Goal: Find specific fact: Find specific fact

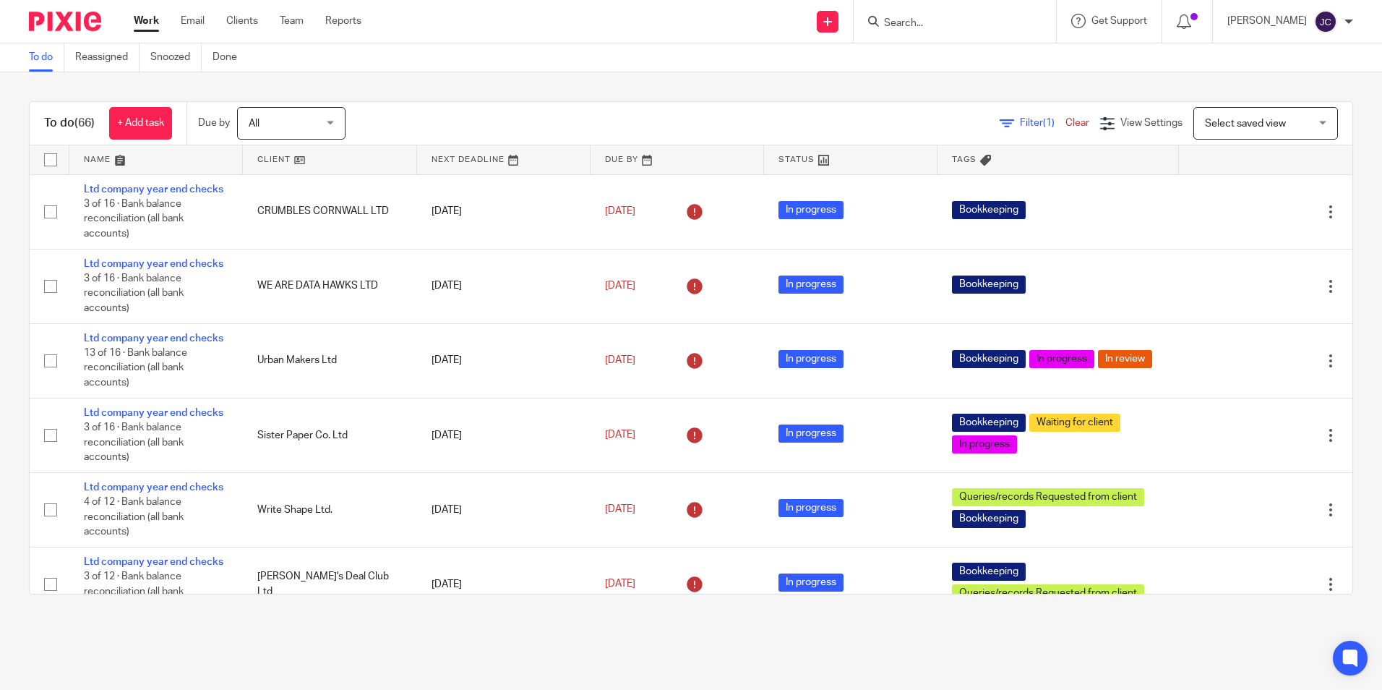
click at [943, 20] on input "Search" at bounding box center [948, 23] width 130 height 13
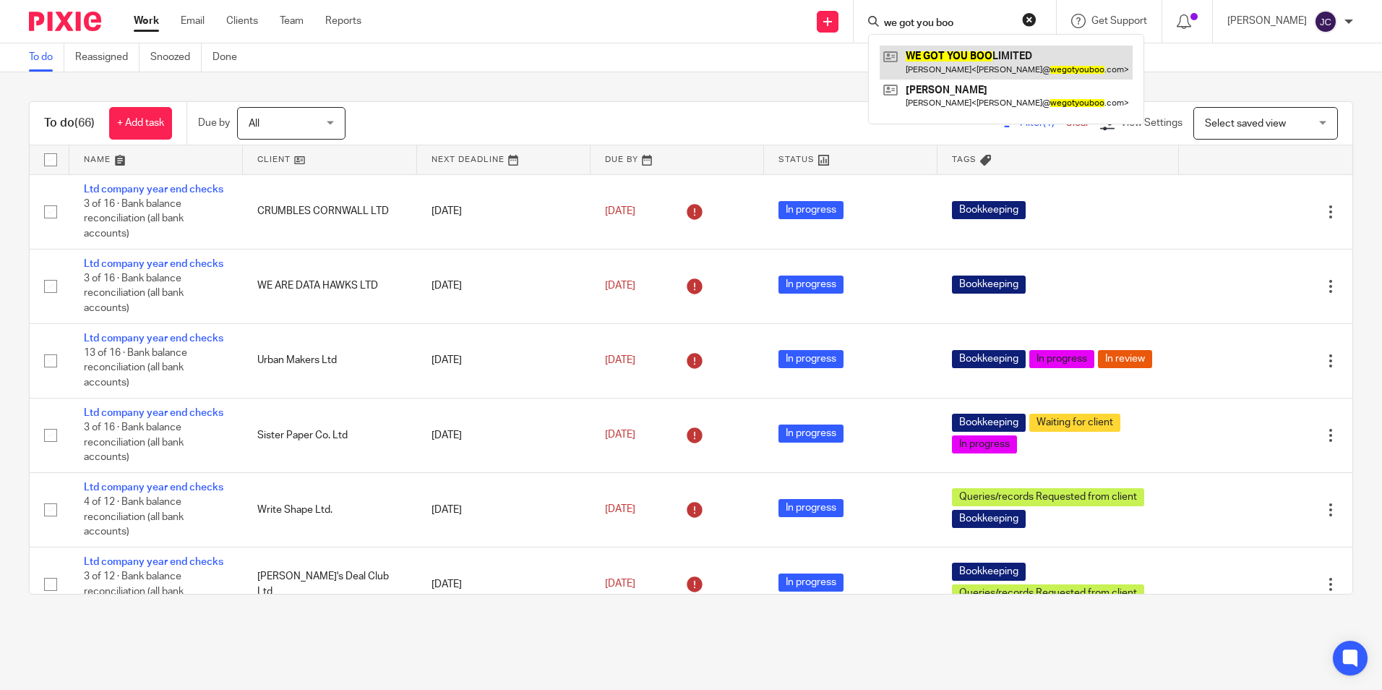
type input "we got you boo"
click at [994, 62] on link at bounding box center [1006, 62] width 253 height 33
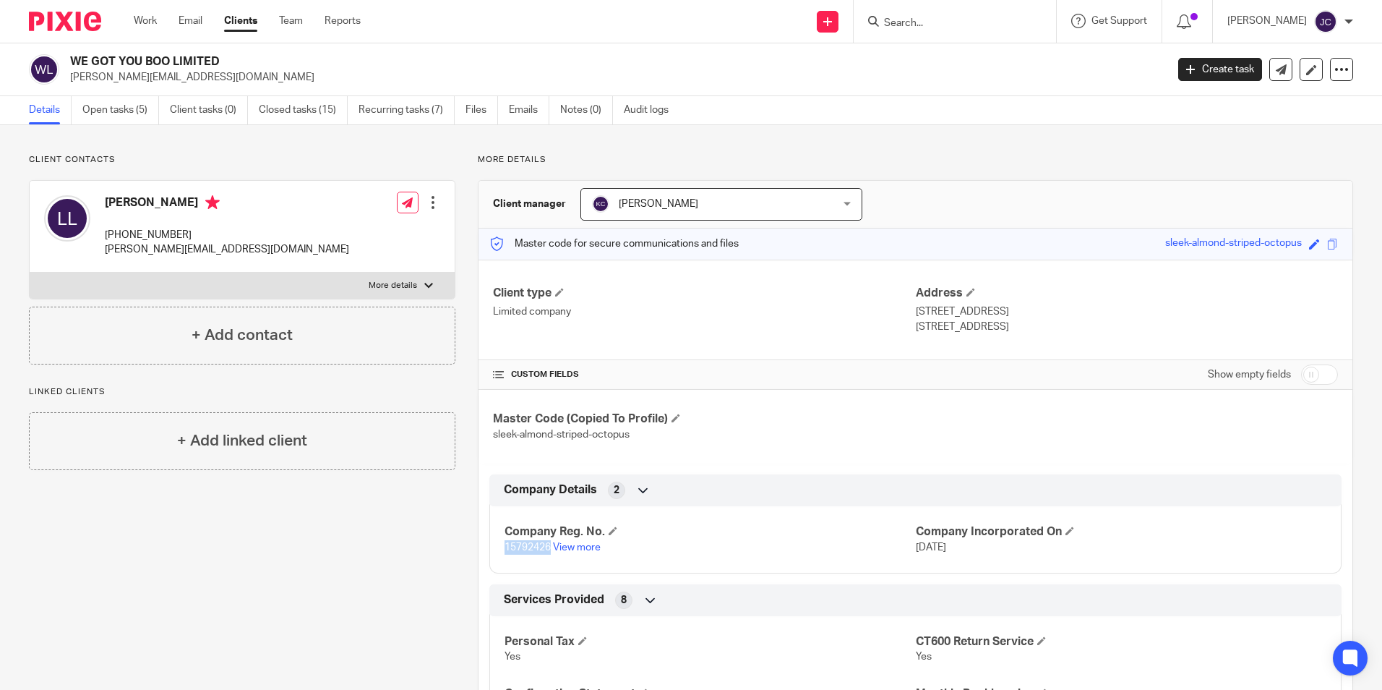
drag, startPoint x: 547, startPoint y: 549, endPoint x: 500, endPoint y: 547, distance: 47.1
click at [500, 547] on div "Company Reg. No. 15792426 View more Company Incorporated On 21 Jun 2024" at bounding box center [915, 534] width 852 height 78
drag, startPoint x: 500, startPoint y: 547, endPoint x: 510, endPoint y: 545, distance: 10.2
copy span "15792426"
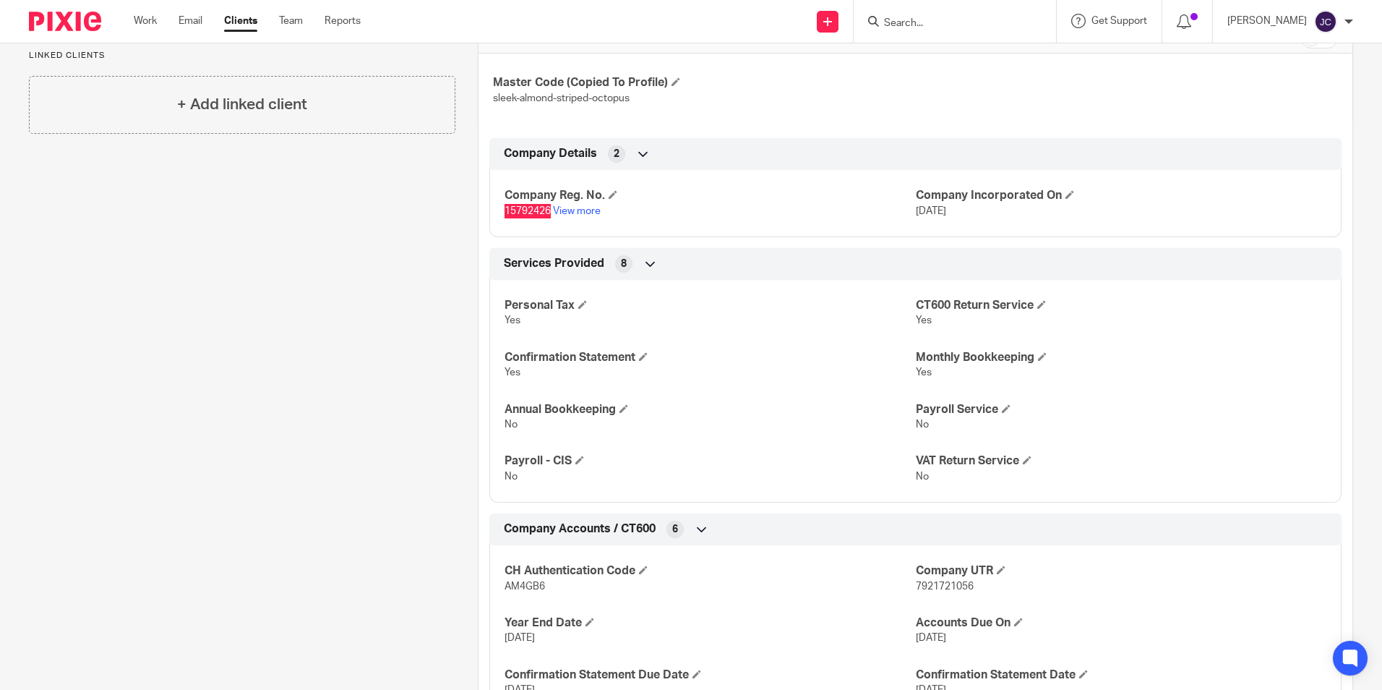
scroll to position [361, 0]
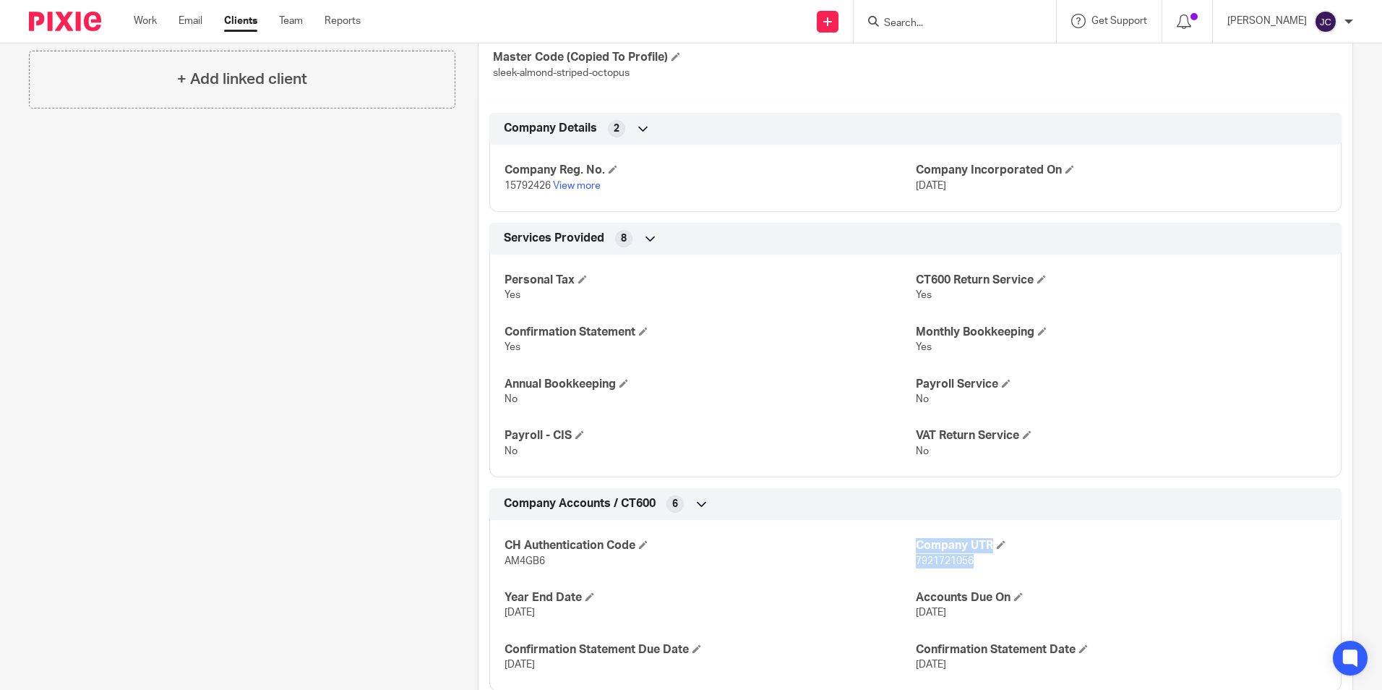
drag, startPoint x: 972, startPoint y: 563, endPoint x: 904, endPoint y: 563, distance: 67.2
click at [904, 563] on div "CH Authentication Code AM4GB6 Company UTR 7921721056 Year End Date 30 Jun 2025 …" at bounding box center [915, 599] width 852 height 181
click at [916, 561] on span "7921721056" at bounding box center [945, 561] width 58 height 10
drag, startPoint x: 908, startPoint y: 562, endPoint x: 967, endPoint y: 565, distance: 58.7
click at [967, 565] on span "7921721056" at bounding box center [945, 561] width 58 height 10
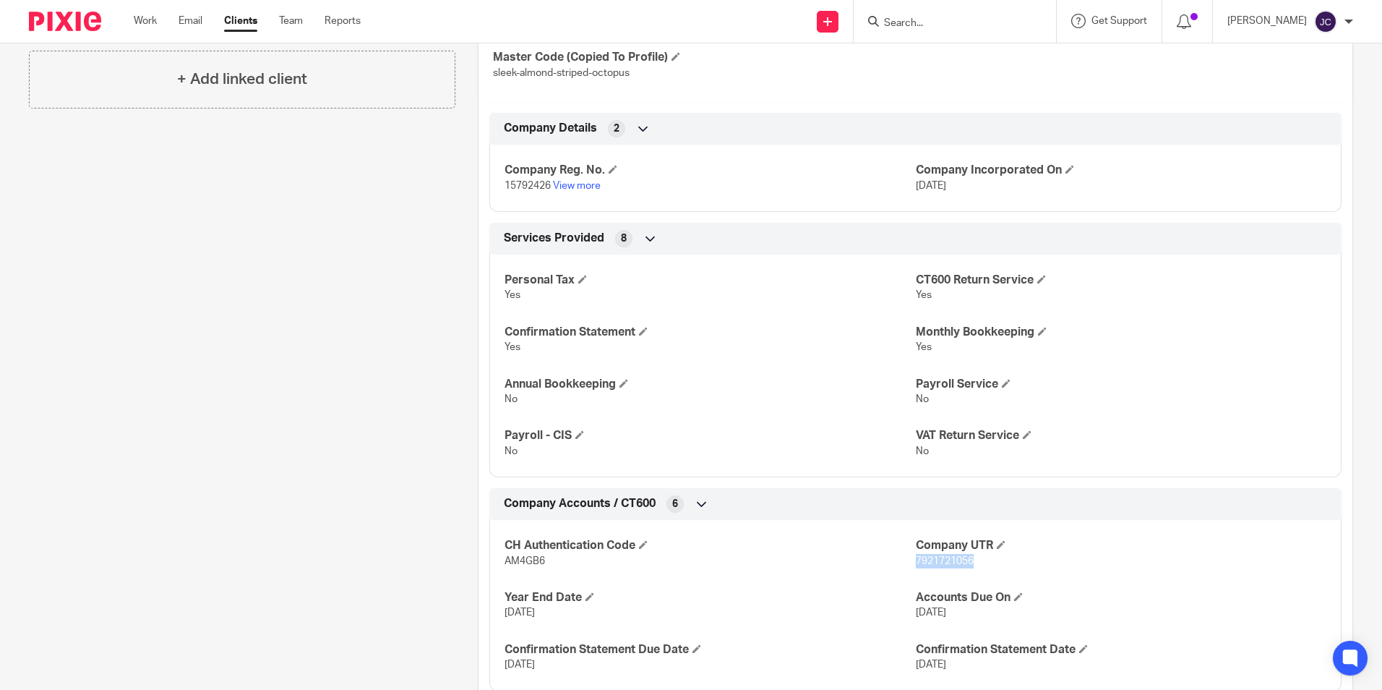
copy span "7921721056"
